Goal: Task Accomplishment & Management: Complete application form

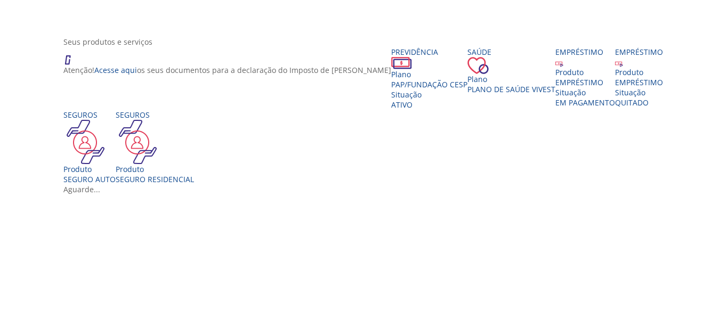
scroll to position [213, 0]
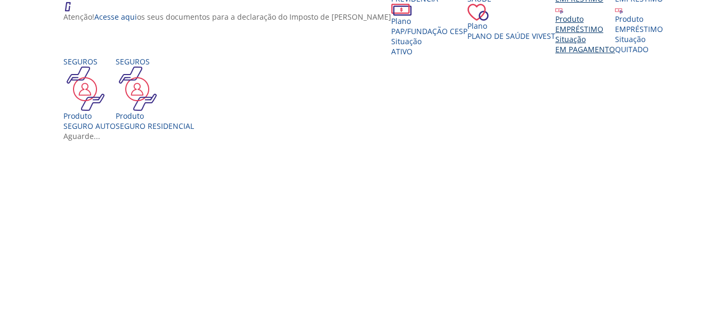
click at [555, 44] on div "Situação" at bounding box center [585, 39] width 60 height 10
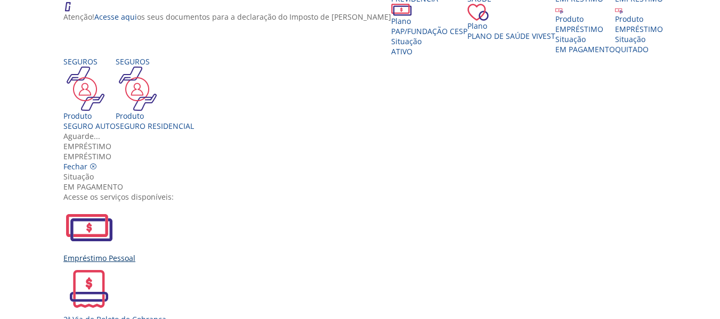
click at [208, 253] on div "Empréstimo Pessoal" at bounding box center [363, 258] width 601 height 10
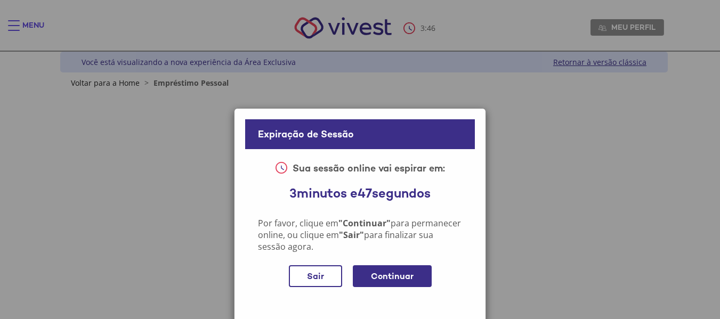
click at [372, 275] on div "Continuar" at bounding box center [392, 276] width 79 height 22
